Goal: Information Seeking & Learning: Check status

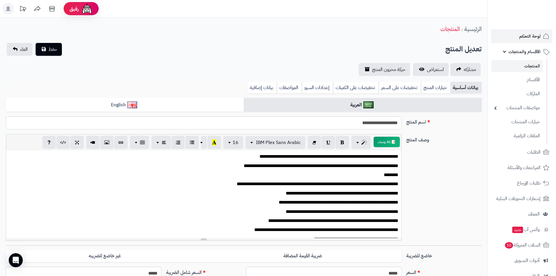
scroll to position [32, 0]
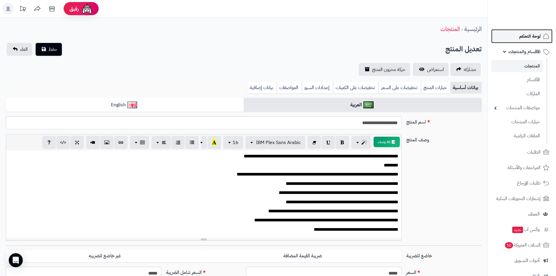
click at [531, 40] on span "لوحة التحكم" at bounding box center [529, 36] width 21 height 8
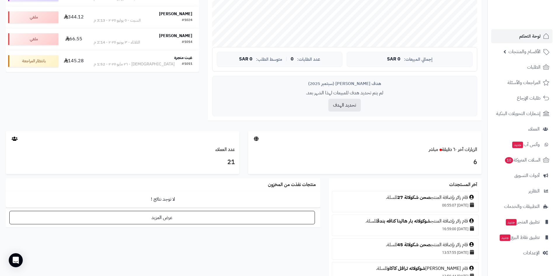
scroll to position [204, 0]
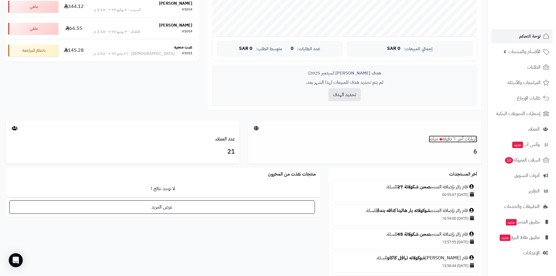
click at [466, 142] on link "الزيارات آخر ٦٠ دقيقة مباشر" at bounding box center [453, 138] width 48 height 7
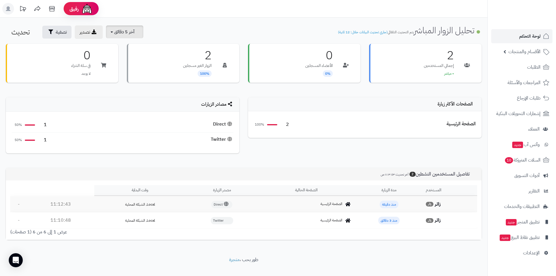
click at [125, 34] on span "آخر 5 دقائق" at bounding box center [124, 31] width 20 height 7
click at [135, 50] on link "آخر 5 دقائق" at bounding box center [128, 46] width 47 height 11
click at [128, 34] on span "آخر 5 دقائق" at bounding box center [124, 31] width 20 height 7
click at [140, 59] on link "آخر 15 دقيقة" at bounding box center [128, 57] width 47 height 11
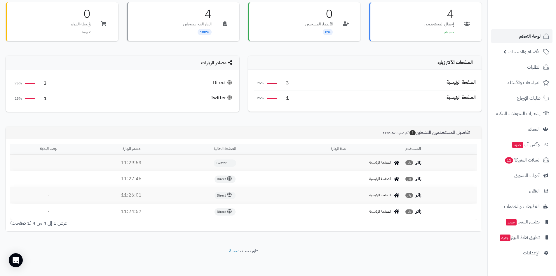
scroll to position [42, 0]
